Goal: Navigation & Orientation: Find specific page/section

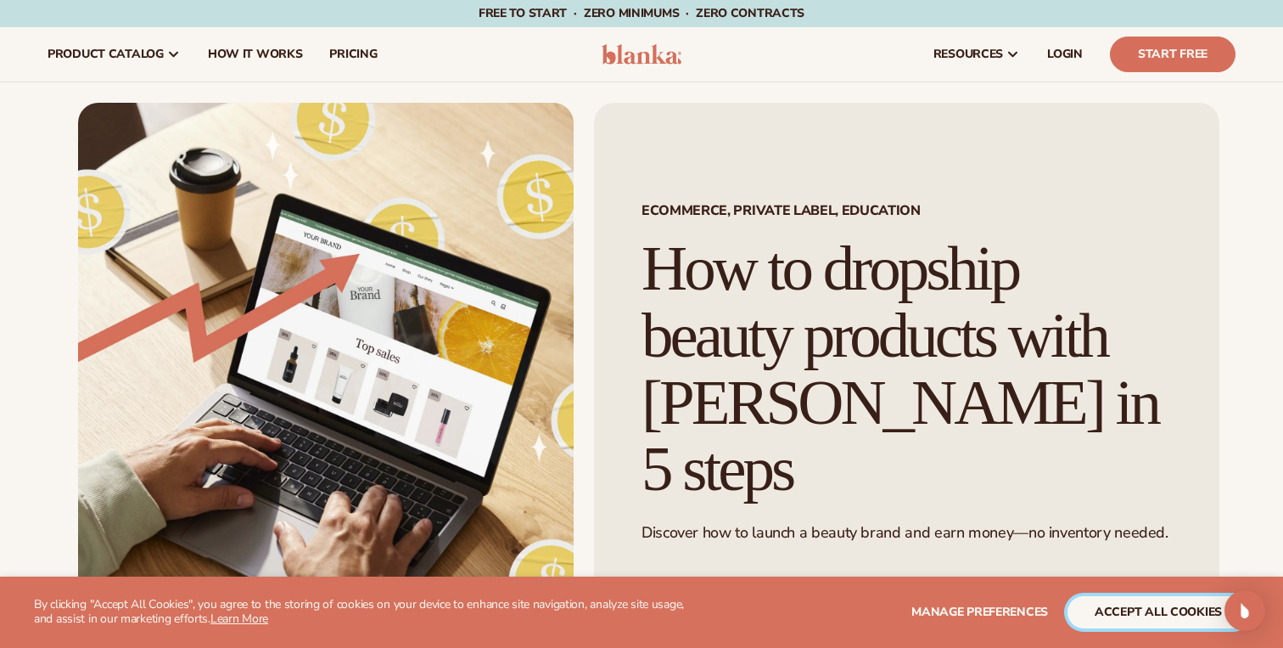
click at [1134, 614] on button "accept all cookies" at bounding box center [1159, 612] width 182 height 32
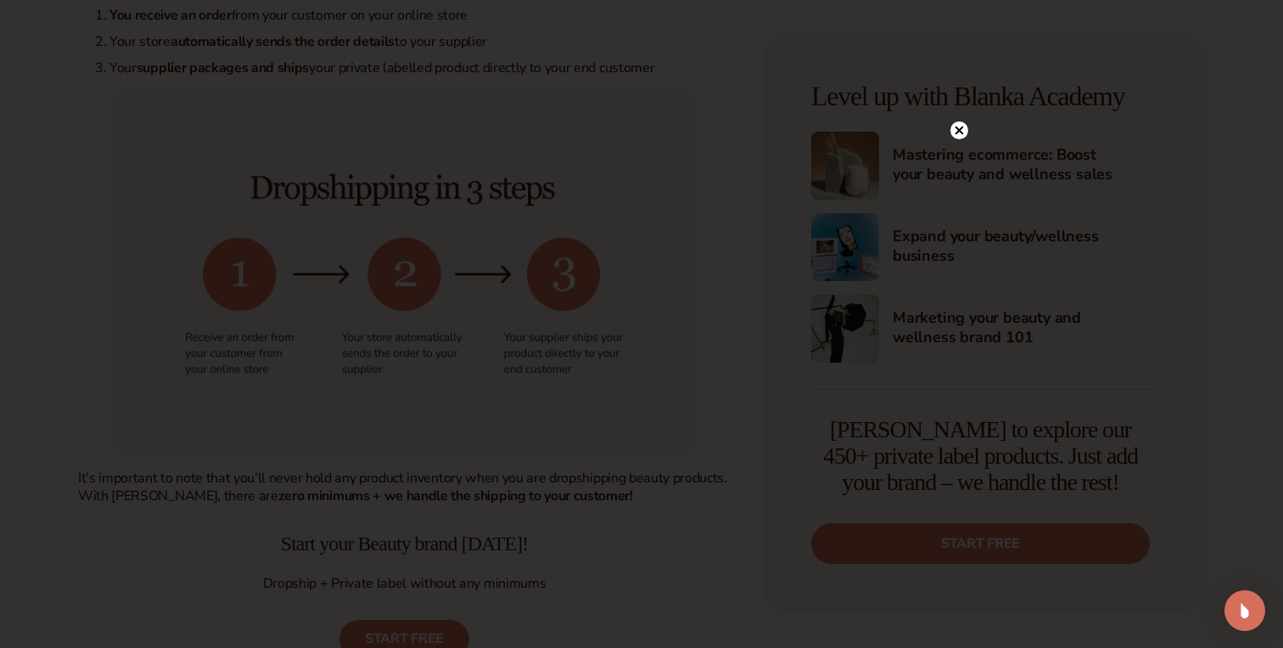
scroll to position [851, 0]
click at [949, 126] on circle at bounding box center [951, 130] width 18 height 18
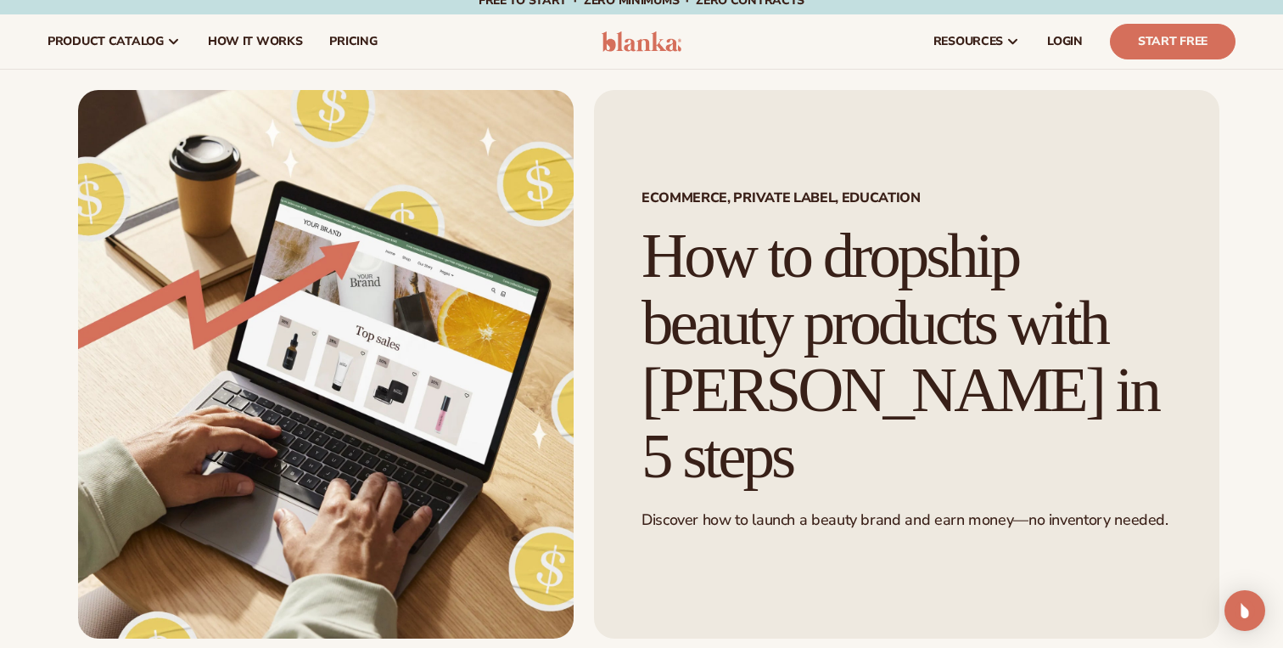
scroll to position [0, 0]
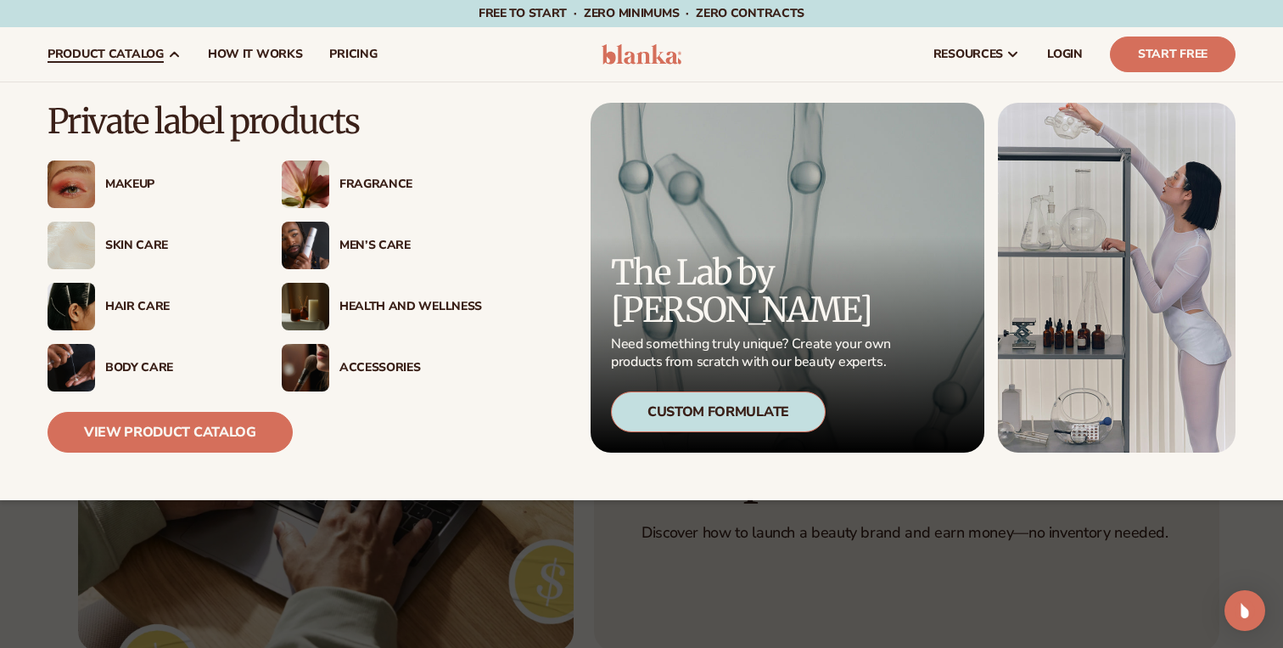
click at [373, 177] on div "Fragrance" at bounding box center [410, 184] width 143 height 14
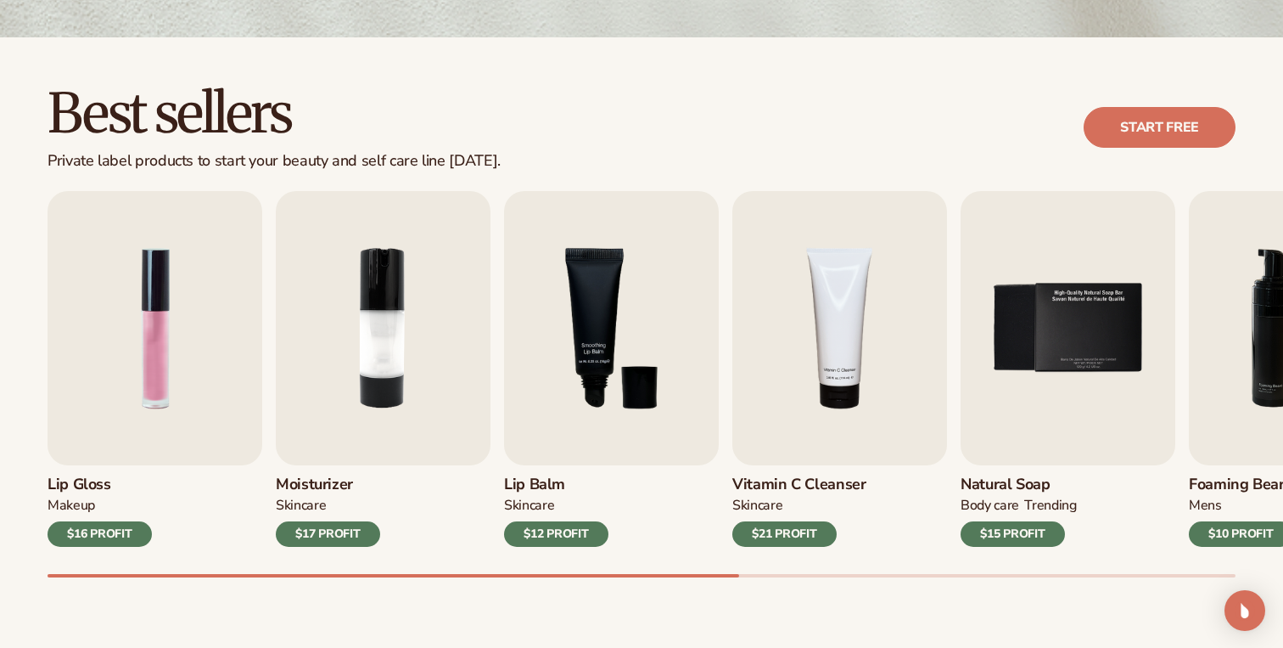
scroll to position [467, 0]
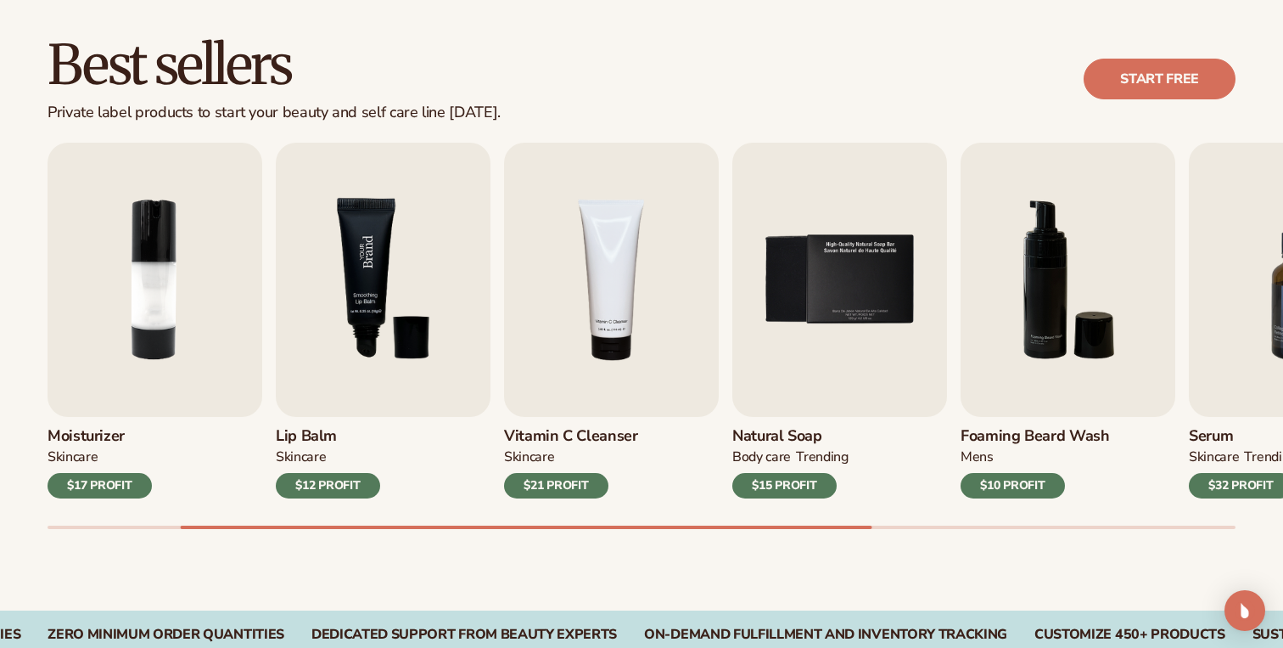
click at [351, 289] on img "3 / 9" at bounding box center [383, 280] width 215 height 274
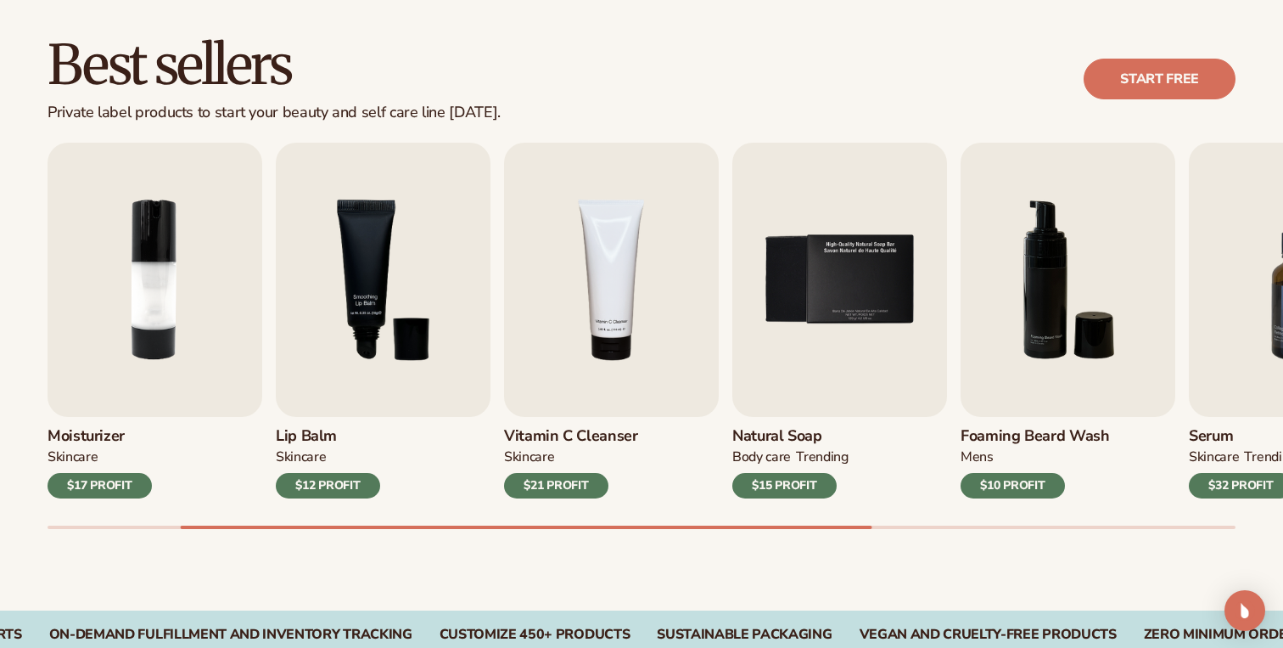
click at [307, 430] on h3 "Lip Balm" at bounding box center [328, 436] width 104 height 19
click at [330, 486] on div "$12 PROFIT" at bounding box center [328, 485] width 104 height 25
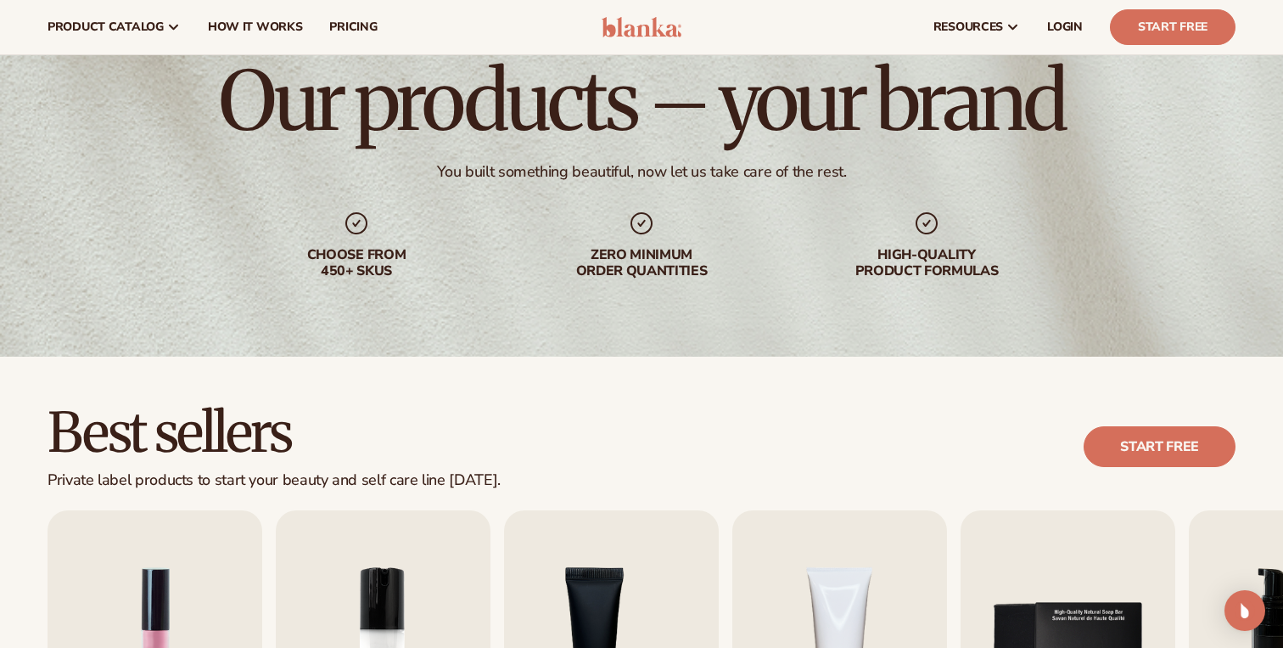
scroll to position [0, 0]
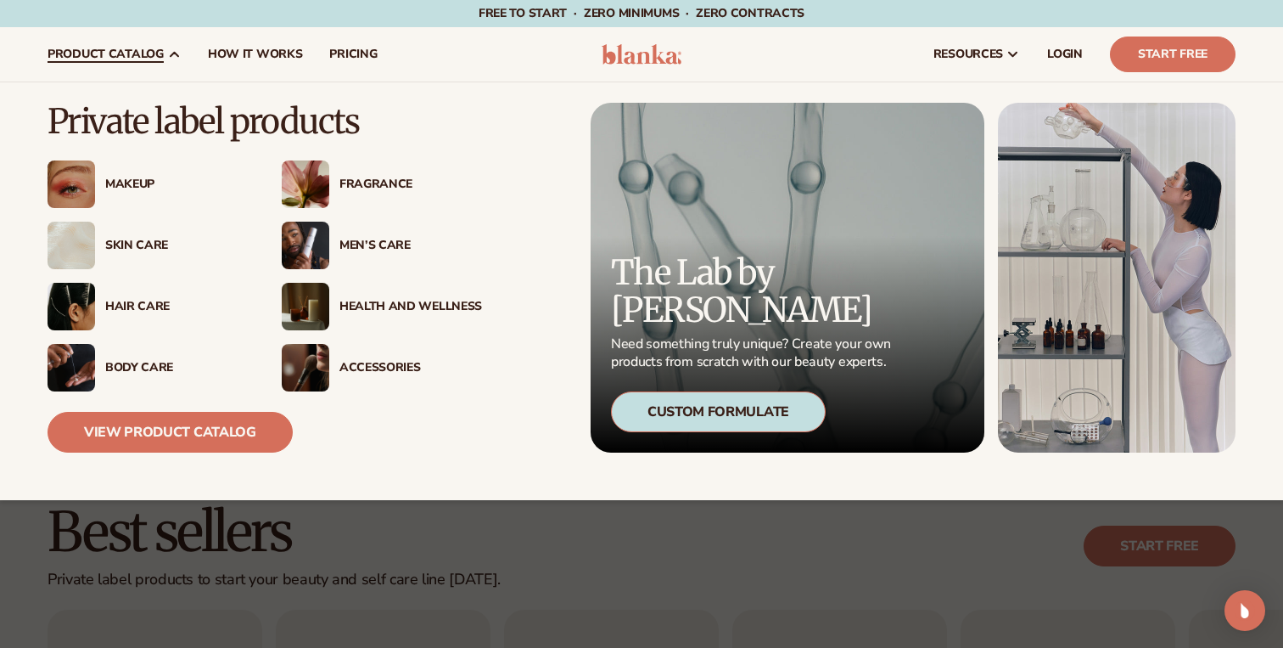
click at [384, 180] on div "Fragrance" at bounding box center [410, 184] width 143 height 14
click at [357, 243] on div "Men’s Care" at bounding box center [410, 245] width 143 height 14
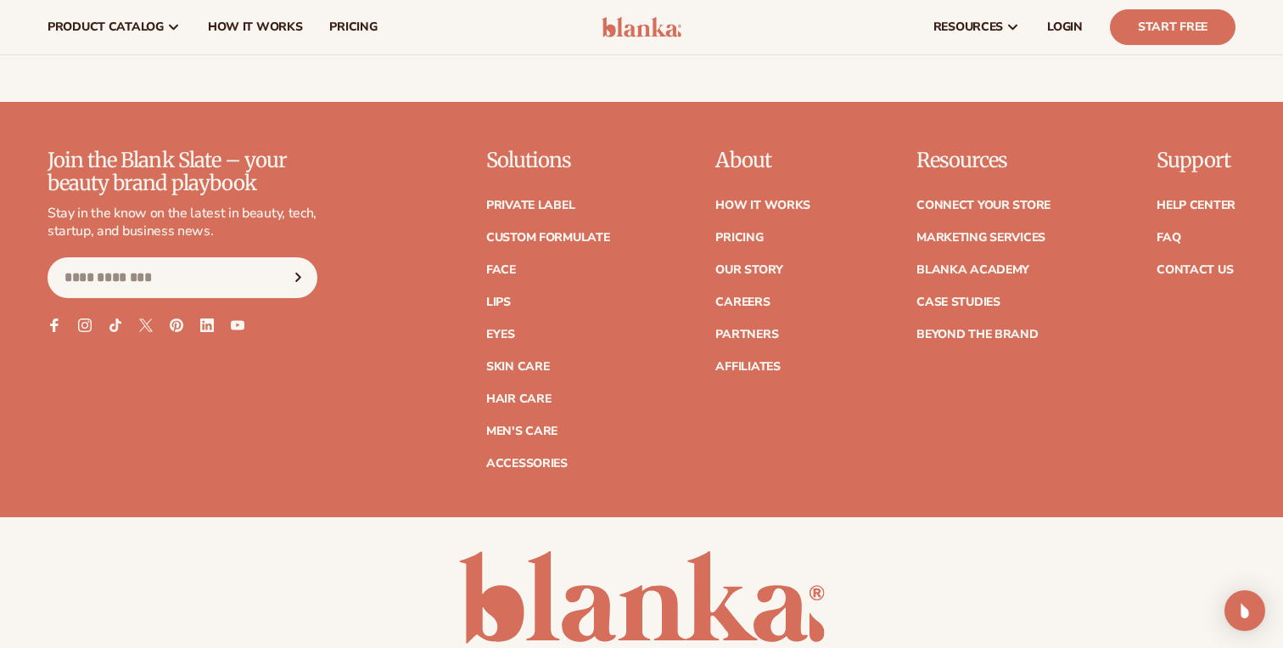
scroll to position [3002, 0]
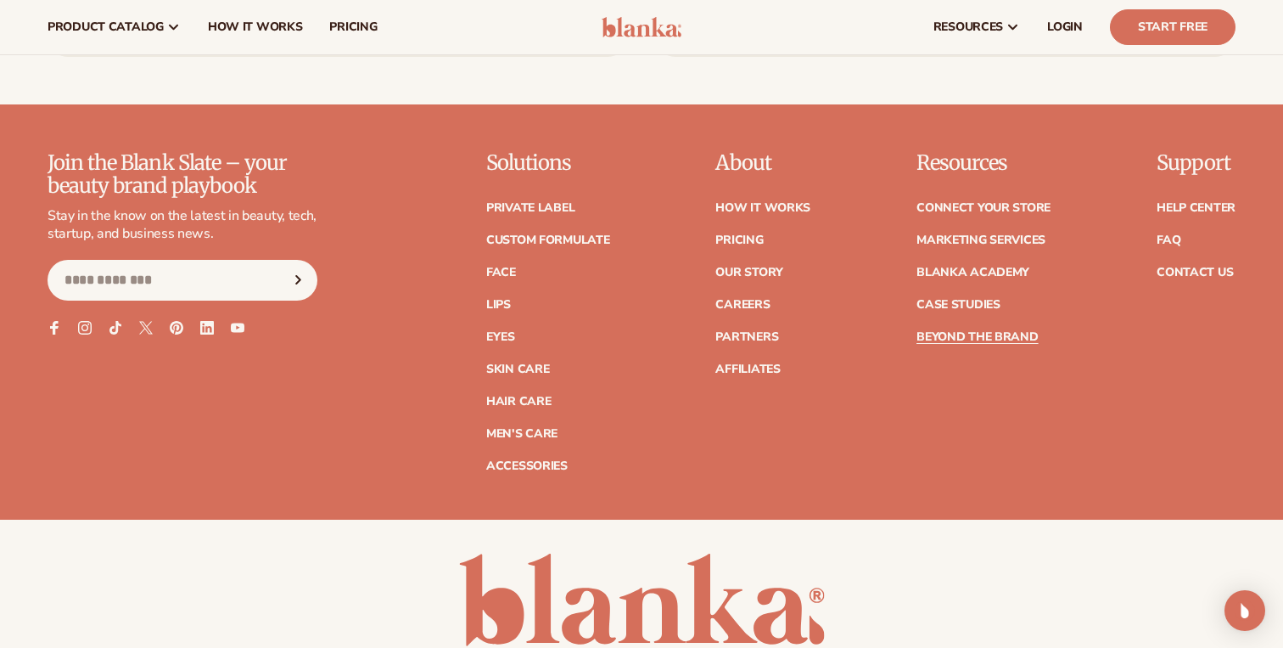
click at [978, 334] on link "Beyond the brand" at bounding box center [978, 337] width 122 height 12
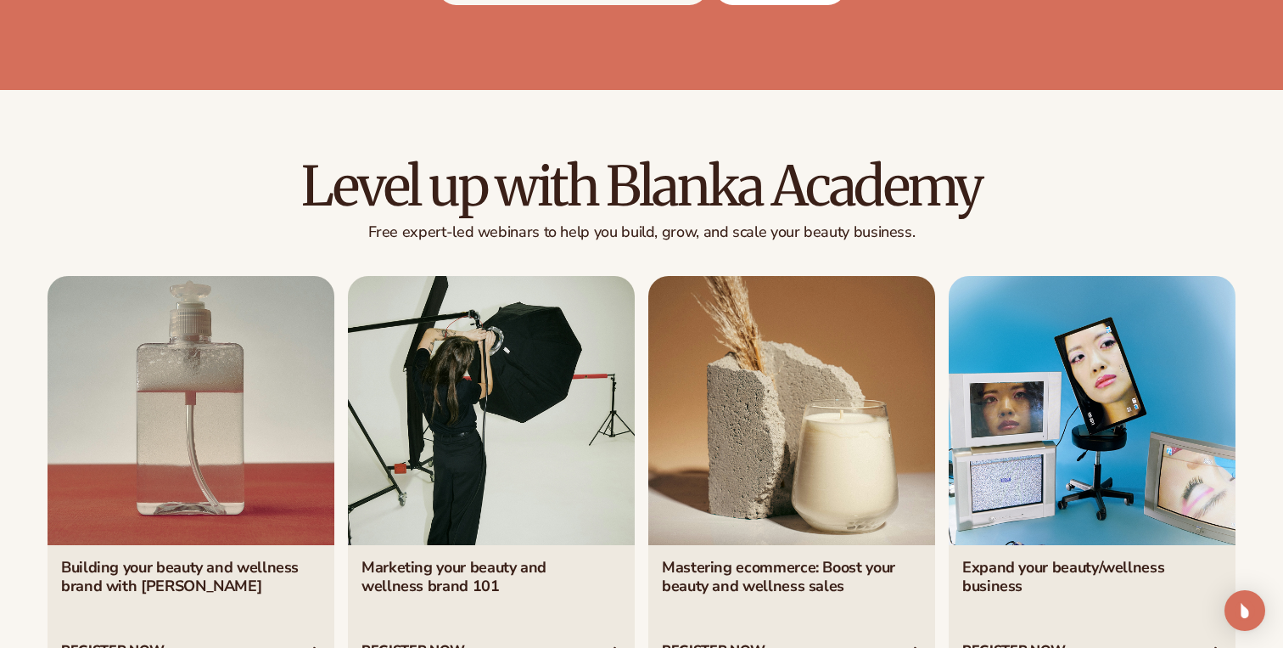
scroll to position [3402, 0]
